Goal: Information Seeking & Learning: Learn about a topic

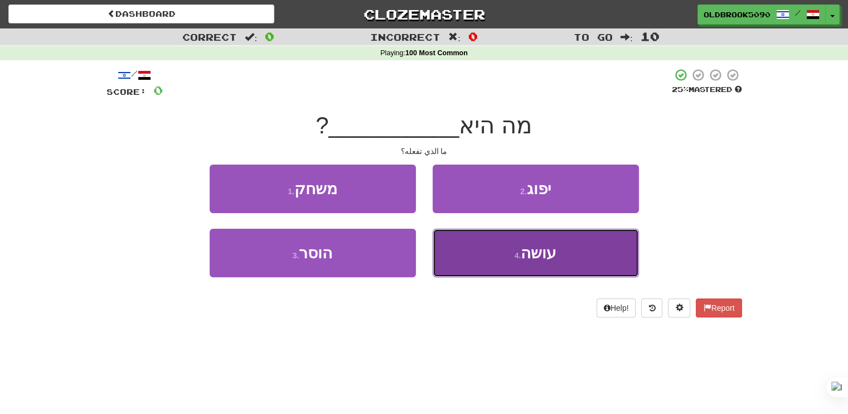
click at [582, 255] on button "4 . עושה" at bounding box center [536, 253] width 206 height 49
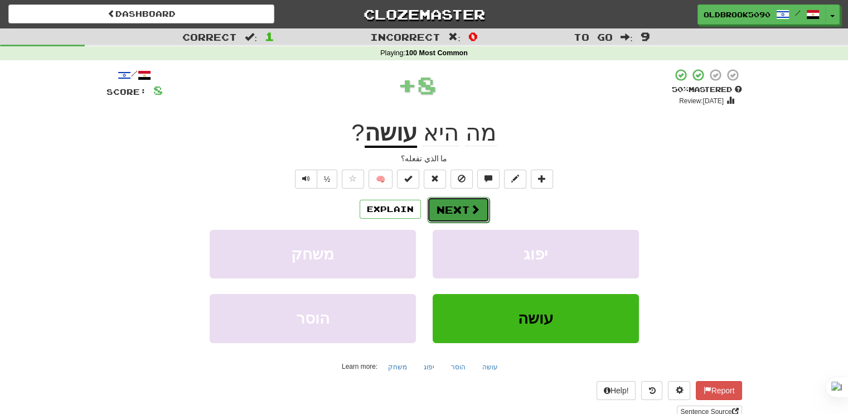
click at [473, 209] on span at bounding box center [475, 209] width 10 height 10
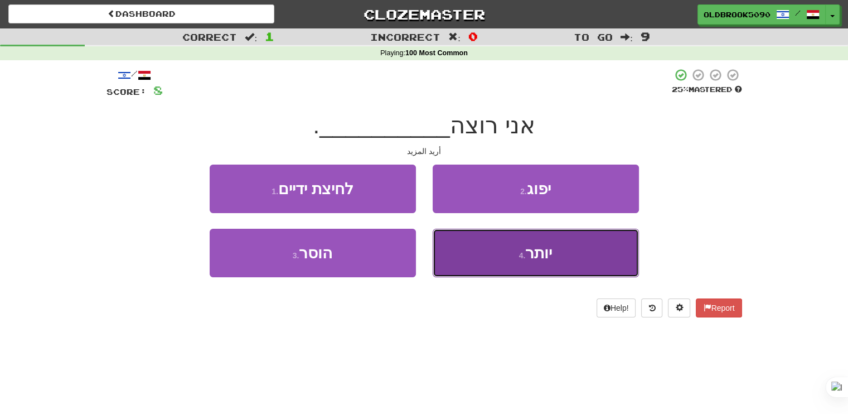
click at [540, 249] on span "יותר" at bounding box center [538, 252] width 27 height 17
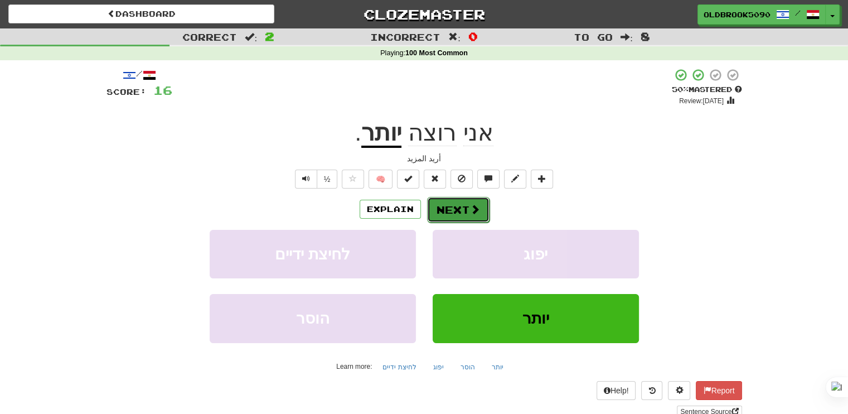
click at [473, 211] on span at bounding box center [475, 209] width 10 height 10
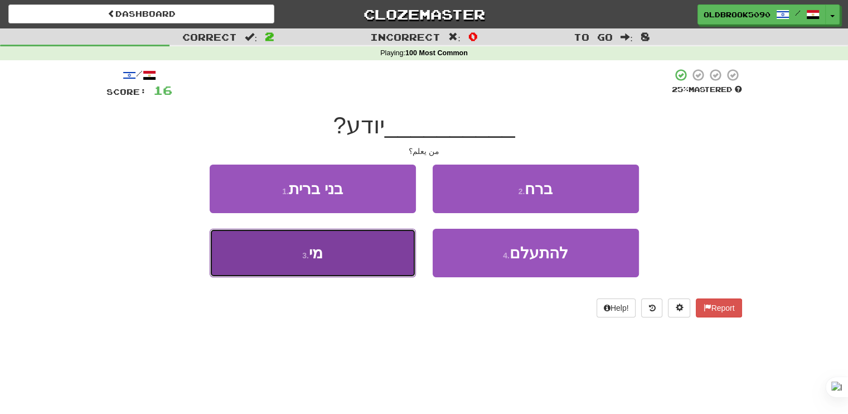
click at [330, 243] on button "3 . מי" at bounding box center [313, 253] width 206 height 49
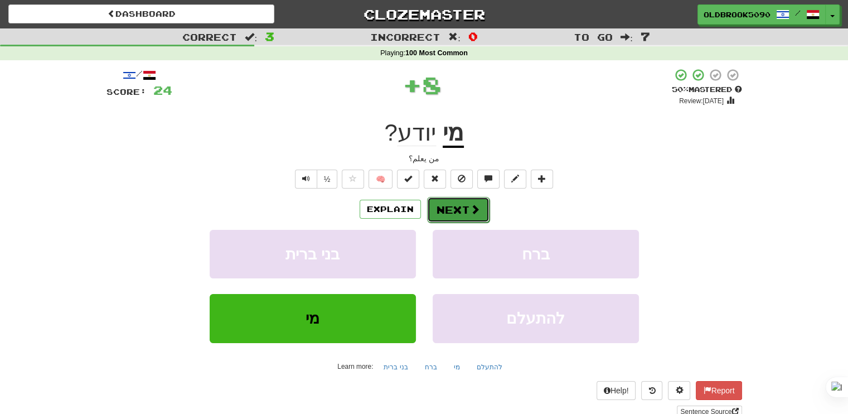
click at [456, 209] on button "Next" at bounding box center [458, 210] width 62 height 26
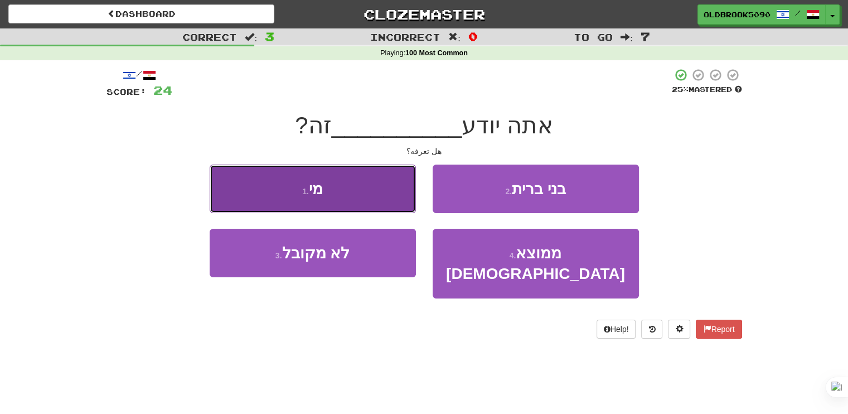
click at [341, 182] on button "1 . מי" at bounding box center [313, 188] width 206 height 49
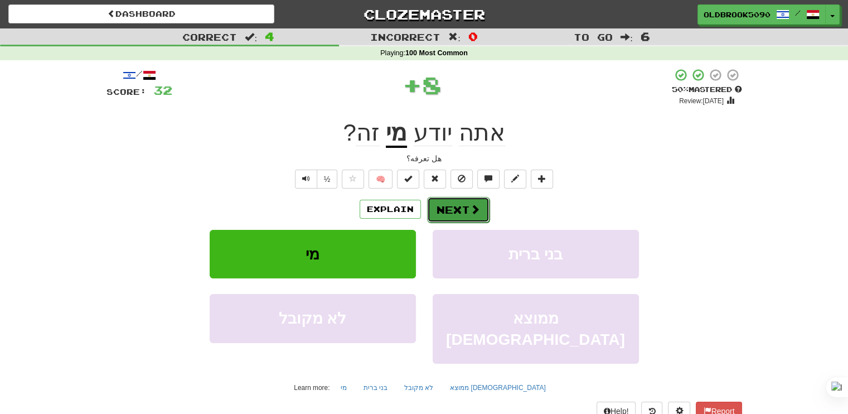
click at [453, 212] on button "Next" at bounding box center [458, 210] width 62 height 26
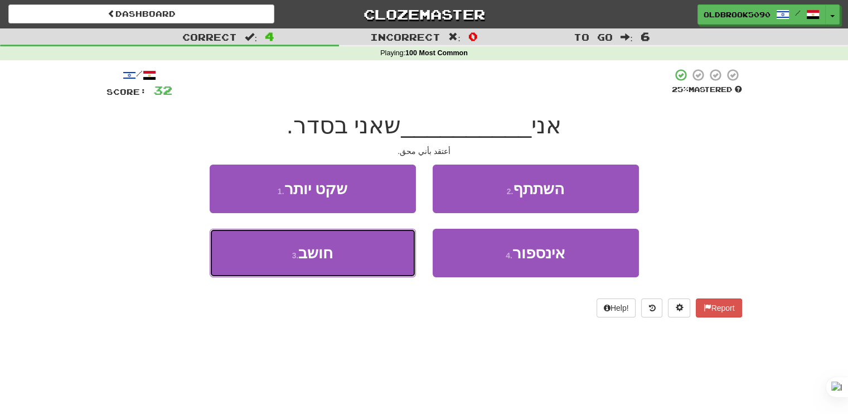
drag, startPoint x: 350, startPoint y: 263, endPoint x: 553, endPoint y: 378, distance: 233.5
click at [350, 265] on button "3 . חושב" at bounding box center [313, 253] width 206 height 49
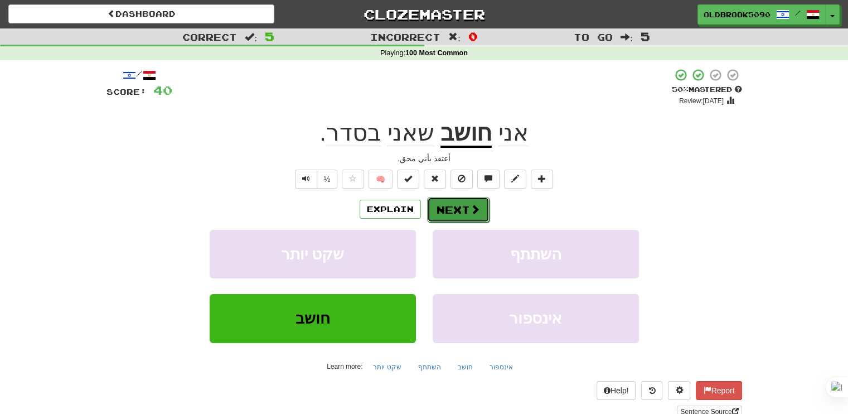
click at [457, 202] on button "Next" at bounding box center [458, 210] width 62 height 26
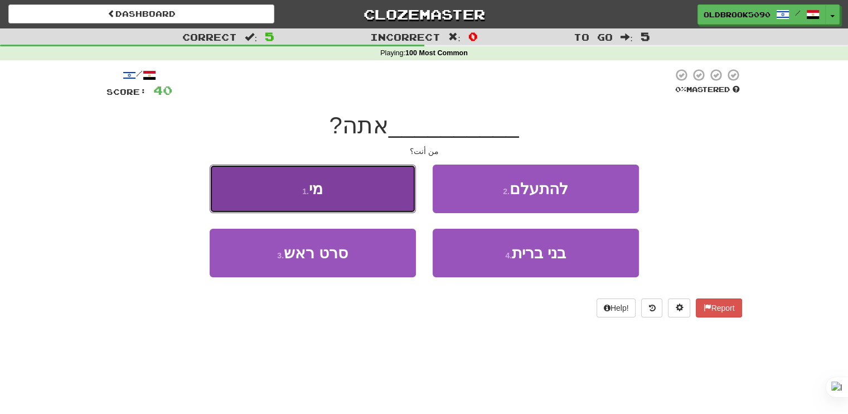
click at [350, 198] on button "1 . מי" at bounding box center [313, 188] width 206 height 49
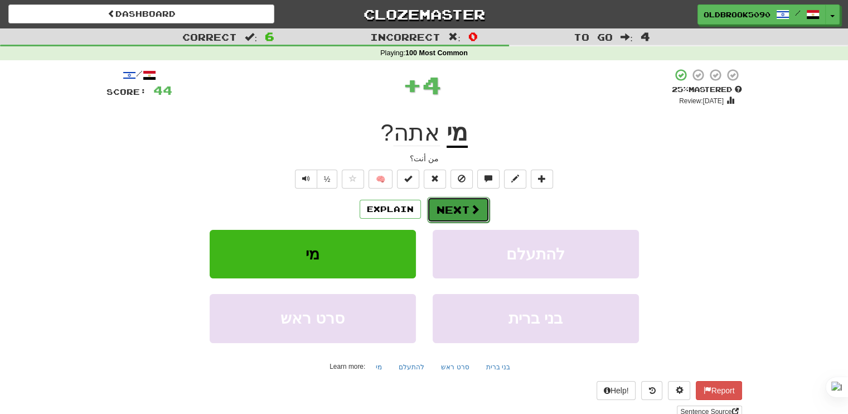
click at [443, 209] on button "Next" at bounding box center [458, 210] width 62 height 26
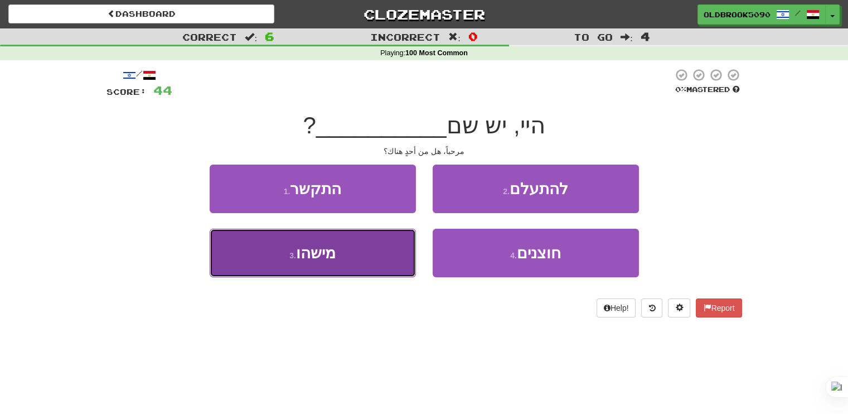
click at [357, 255] on button "3 . מישהו" at bounding box center [313, 253] width 206 height 49
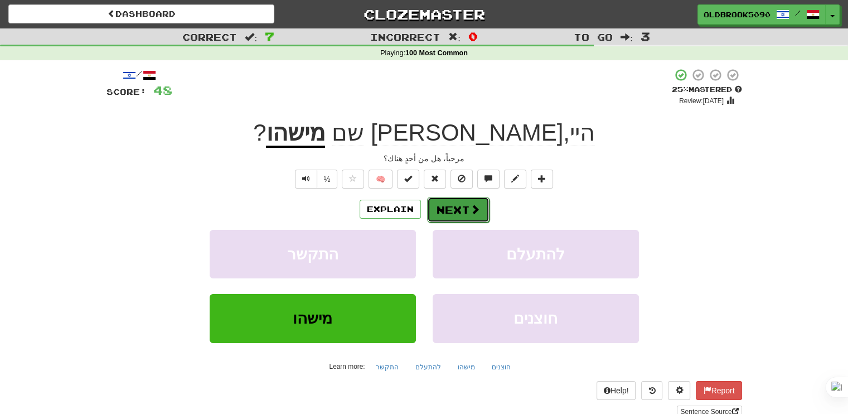
click at [461, 210] on button "Next" at bounding box center [458, 210] width 62 height 26
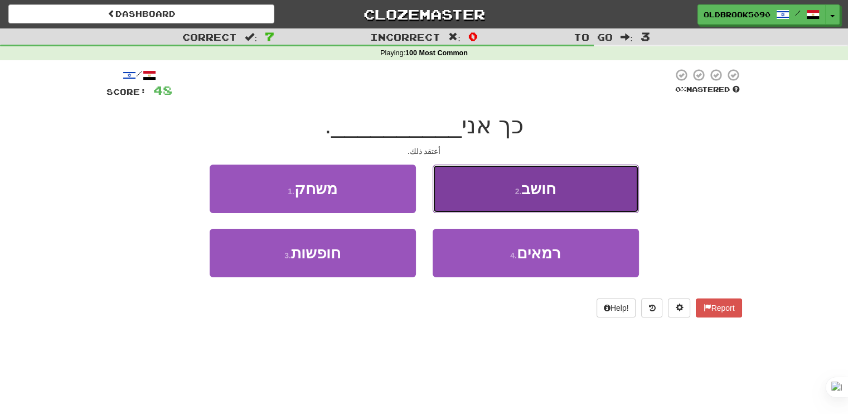
click at [550, 196] on span "חושב" at bounding box center [538, 188] width 35 height 17
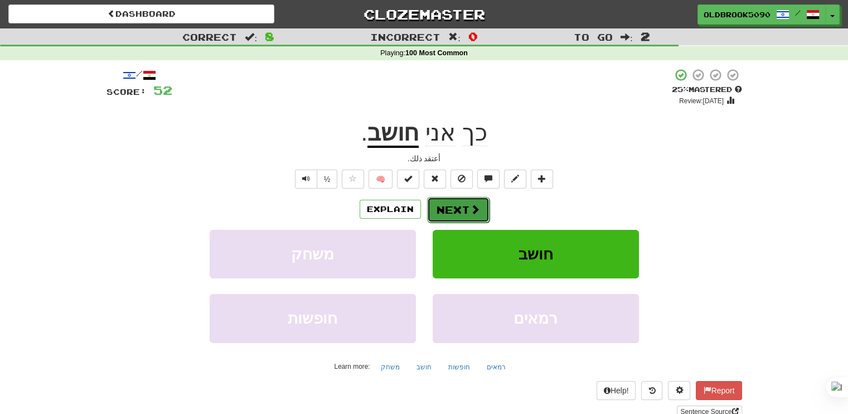
click at [459, 214] on button "Next" at bounding box center [458, 210] width 62 height 26
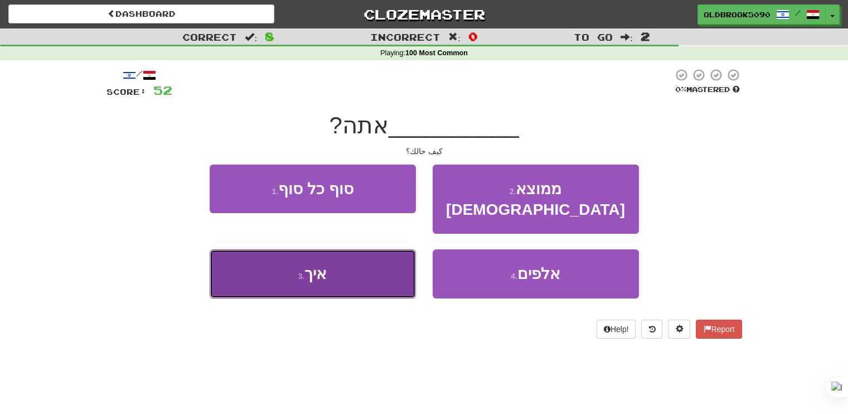
click at [363, 258] on button "3 . איך" at bounding box center [313, 273] width 206 height 49
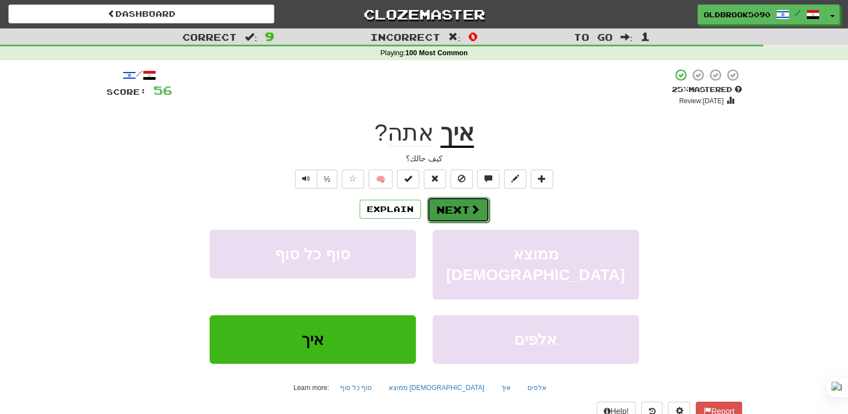
click at [449, 212] on button "Next" at bounding box center [458, 210] width 62 height 26
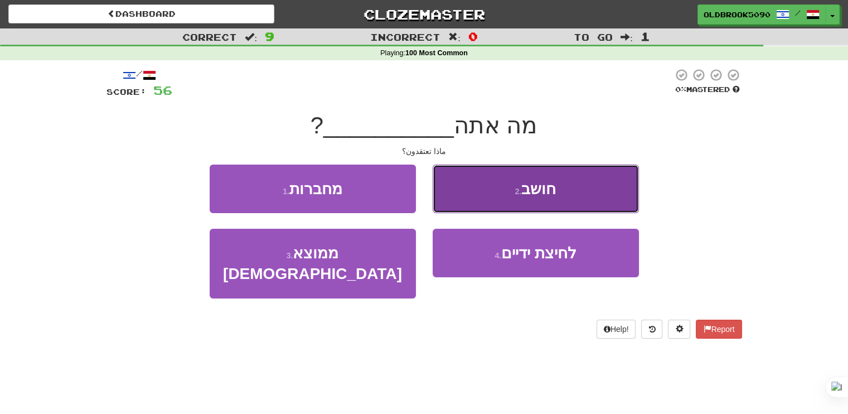
click at [509, 188] on button "2 . חושב" at bounding box center [536, 188] width 206 height 49
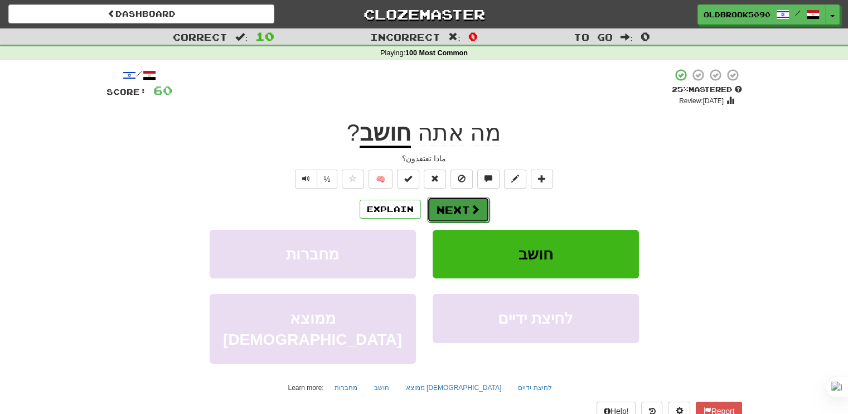
click at [446, 211] on button "Next" at bounding box center [458, 210] width 62 height 26
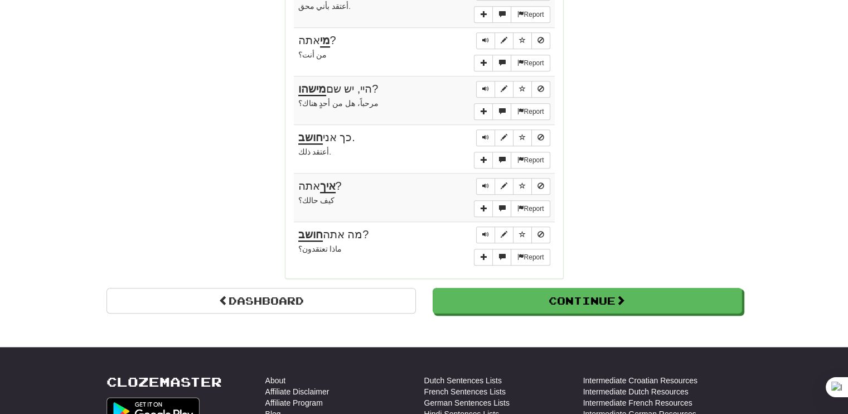
scroll to position [892, 0]
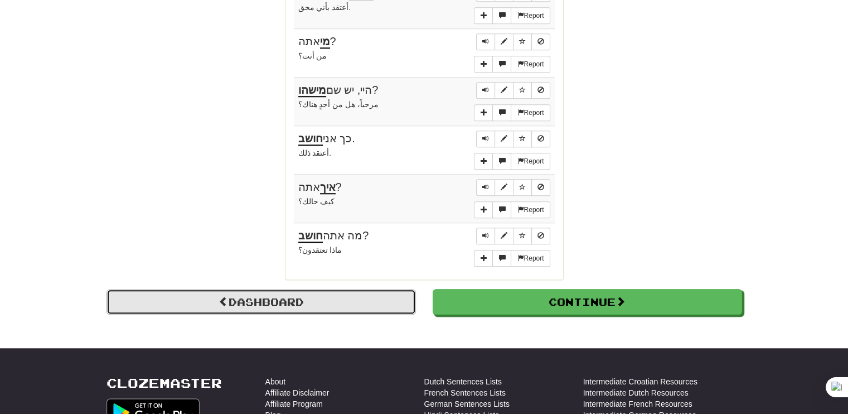
click at [301, 293] on link "Dashboard" at bounding box center [260, 302] width 309 height 26
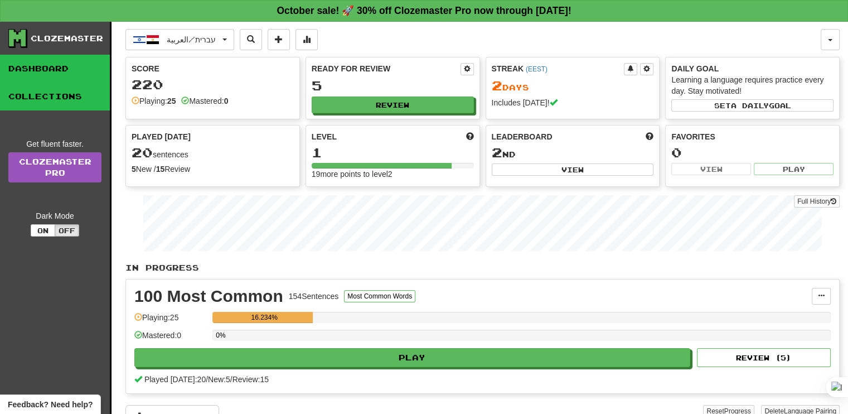
click at [47, 95] on link "Collections" at bounding box center [55, 97] width 110 height 28
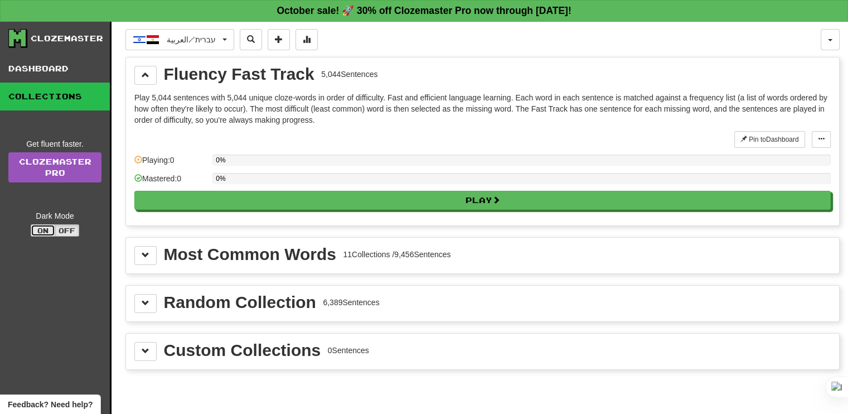
click at [45, 227] on button "On" at bounding box center [43, 230] width 25 height 12
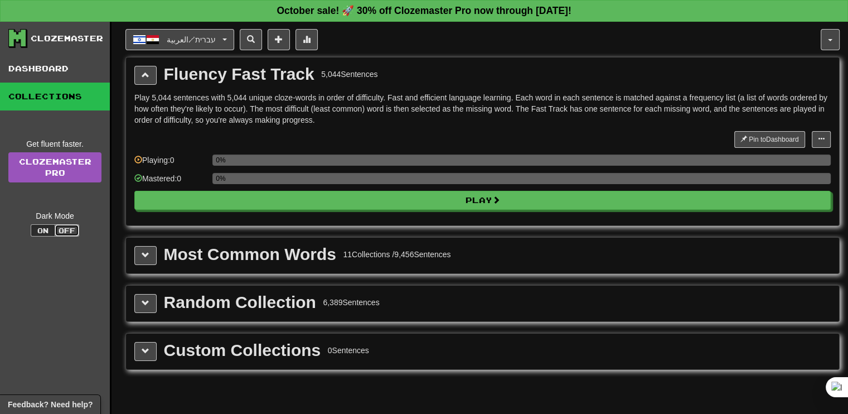
click at [66, 231] on button "Off" at bounding box center [67, 230] width 25 height 12
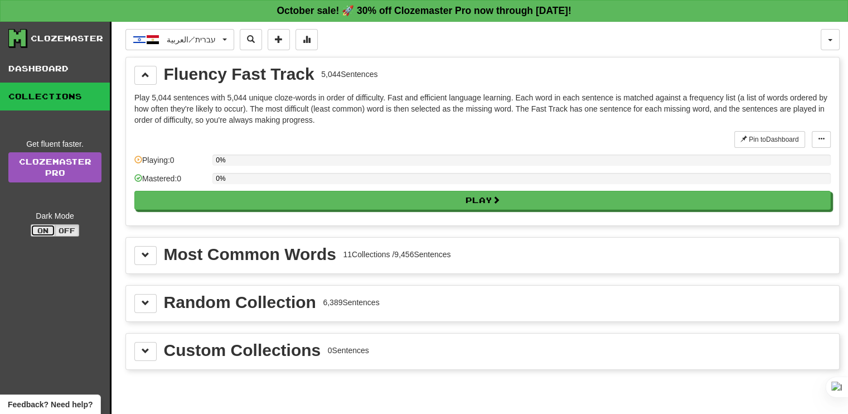
click at [50, 230] on button "On" at bounding box center [43, 230] width 25 height 12
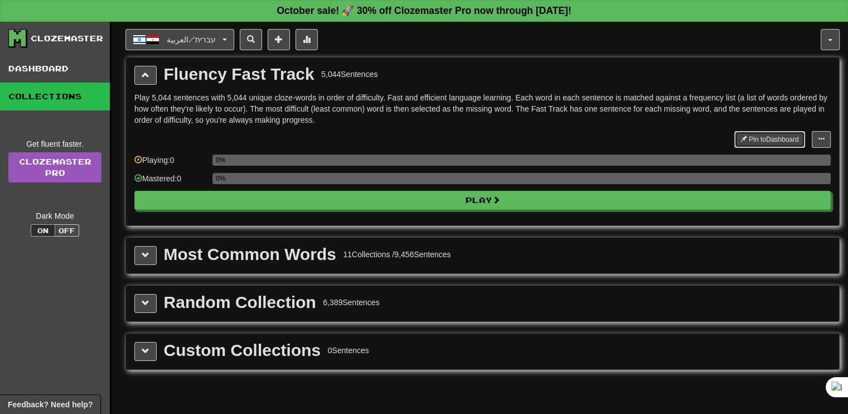
click at [751, 137] on button "Pin to Dashboard" at bounding box center [769, 139] width 71 height 17
click at [749, 138] on button "Unpin from Dashboard" at bounding box center [762, 139] width 86 height 17
click at [825, 135] on button at bounding box center [821, 139] width 19 height 17
click at [830, 40] on span "button" at bounding box center [830, 40] width 4 height 2
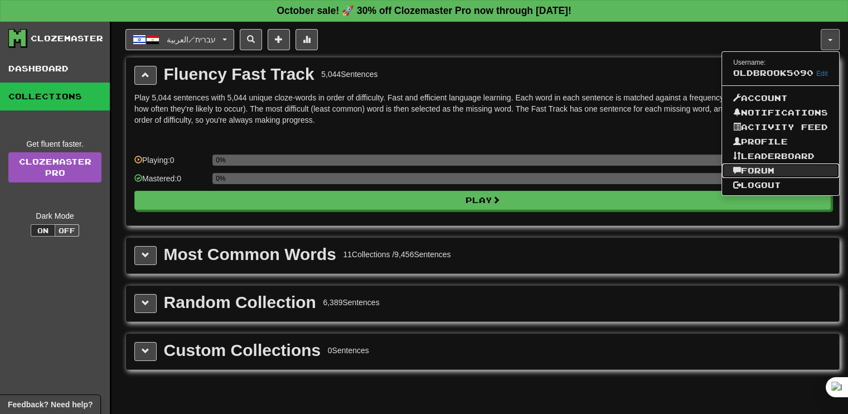
click at [765, 171] on link "Forum" at bounding box center [780, 170] width 117 height 14
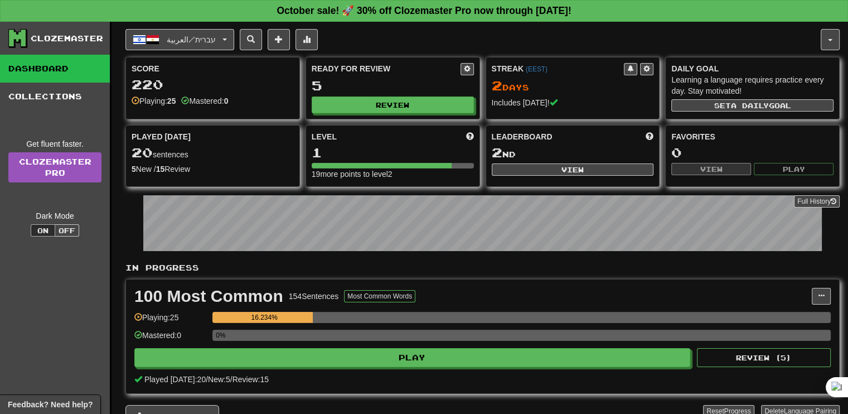
click at [45, 70] on link "Dashboard" at bounding box center [55, 69] width 110 height 28
click at [821, 293] on span at bounding box center [821, 295] width 7 height 7
click at [794, 316] on span "Manage Sentences" at bounding box center [773, 316] width 67 height 9
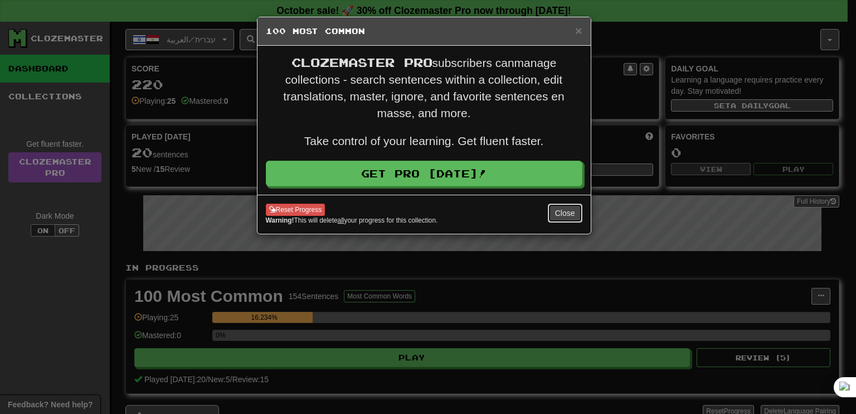
click at [564, 212] on button "Close" at bounding box center [565, 213] width 35 height 19
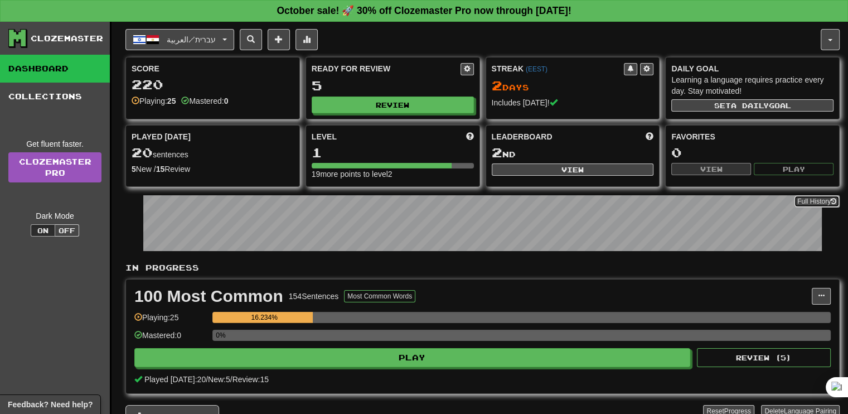
click at [817, 196] on button "Full History" at bounding box center [817, 201] width 46 height 12
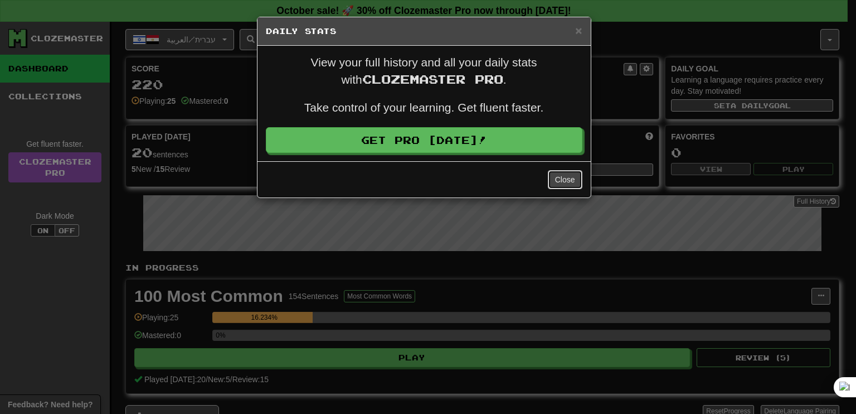
click at [566, 179] on button "Close" at bounding box center [565, 179] width 35 height 19
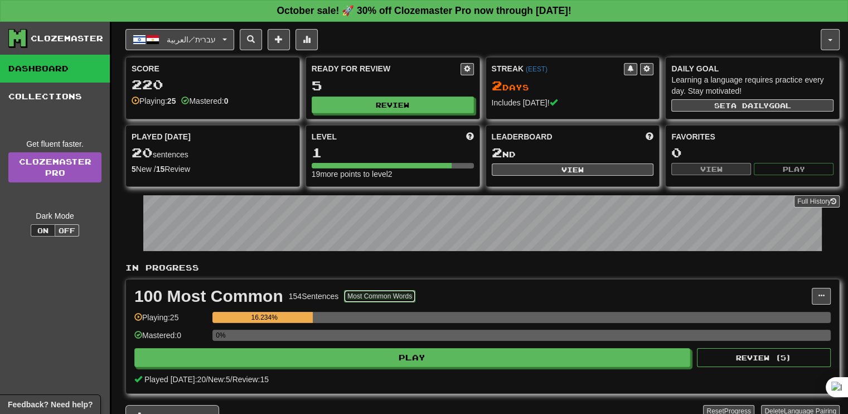
click at [386, 294] on button "Most Common Words" at bounding box center [379, 296] width 71 height 12
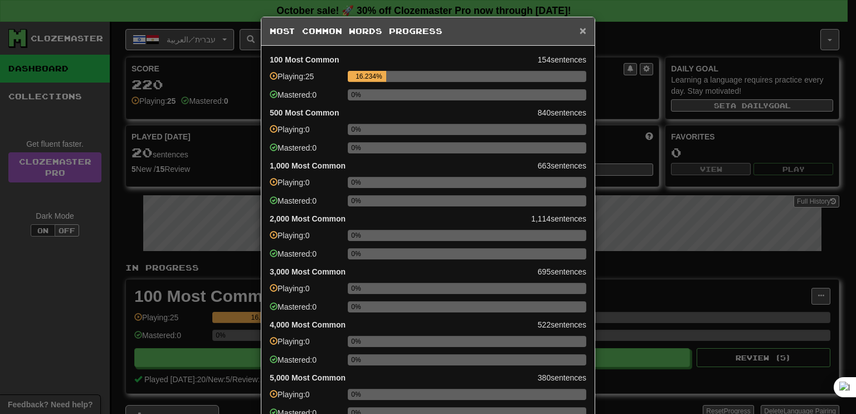
click at [580, 32] on span "×" at bounding box center [583, 30] width 7 height 13
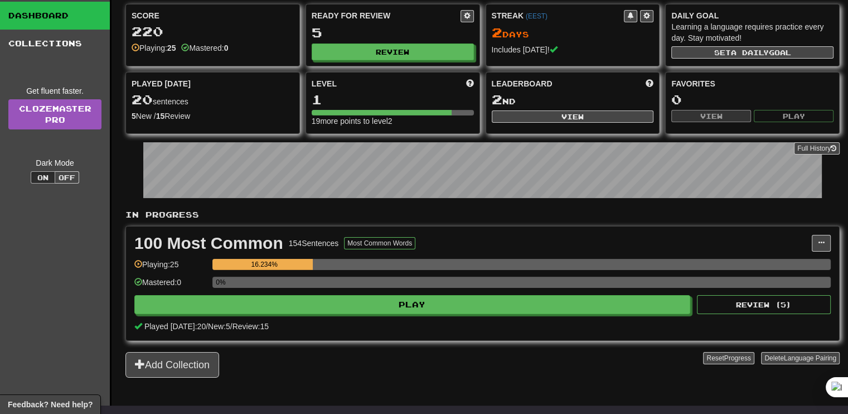
scroll to position [56, 0]
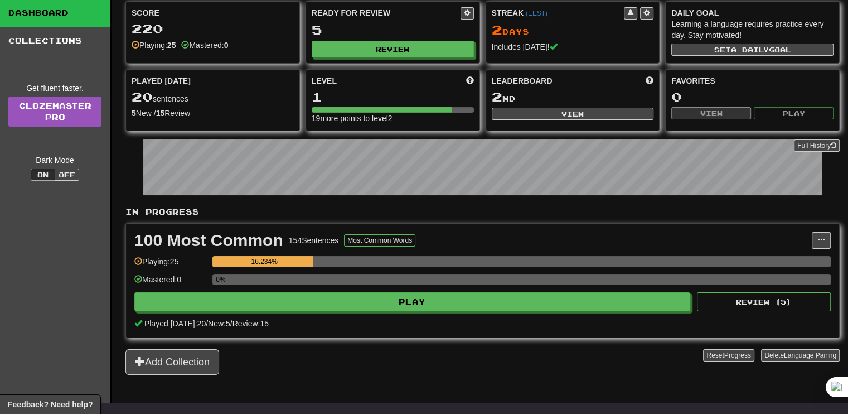
click at [302, 259] on div "16.234%" at bounding box center [264, 261] width 97 height 11
click at [149, 260] on div "Playing: 25" at bounding box center [170, 265] width 72 height 18
click at [153, 275] on div "Mastered: 0" at bounding box center [170, 283] width 72 height 18
